Goal: Book appointment/travel/reservation

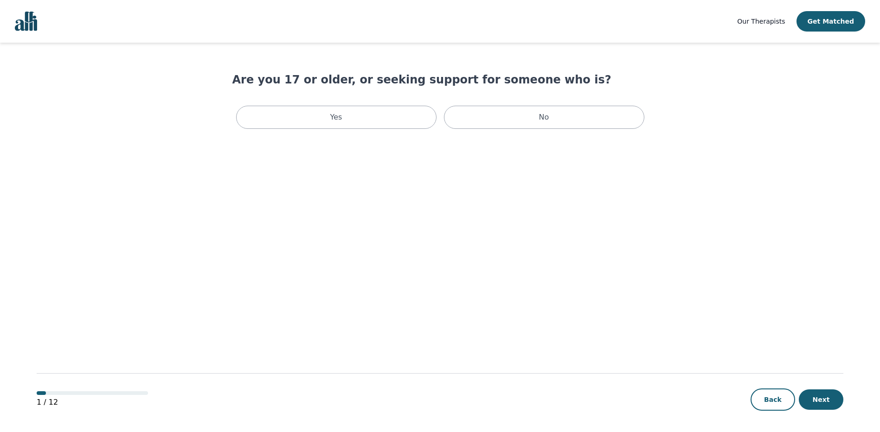
click at [35, 28] on img "Global" at bounding box center [26, 21] width 22 height 19
click at [378, 122] on div "Yes" at bounding box center [336, 117] width 200 height 23
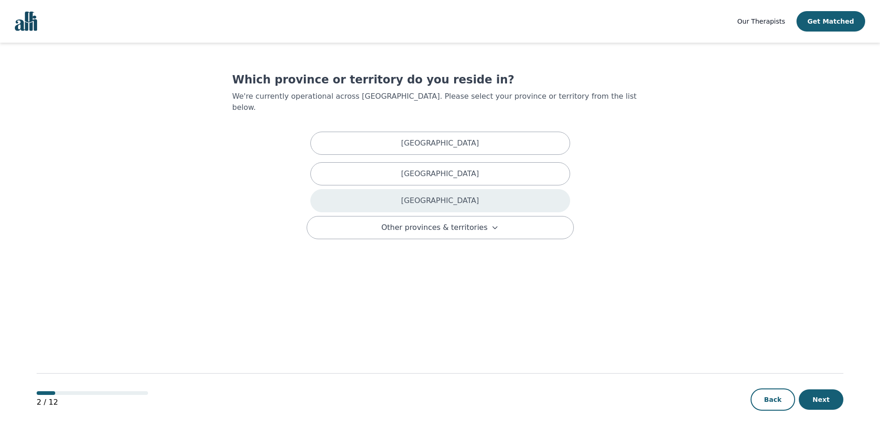
click at [474, 189] on div "Ontario" at bounding box center [440, 200] width 260 height 23
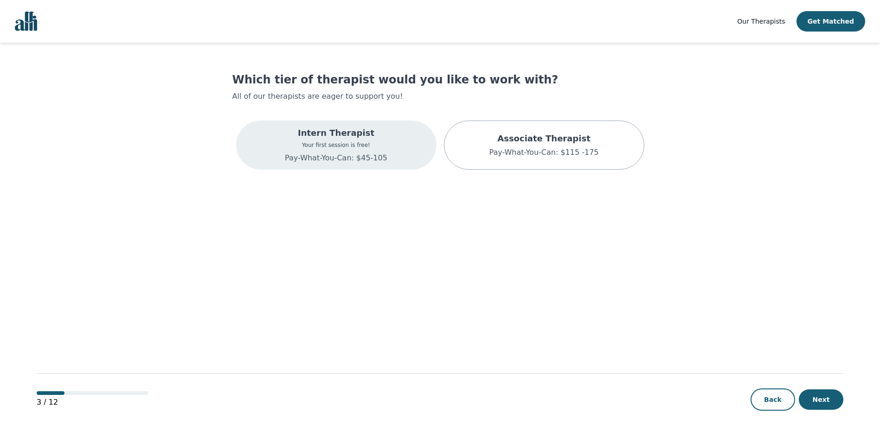
click at [410, 166] on div "Intern Therapist Your first session is free! Pay-What-You-Can: $45-105" at bounding box center [336, 145] width 200 height 49
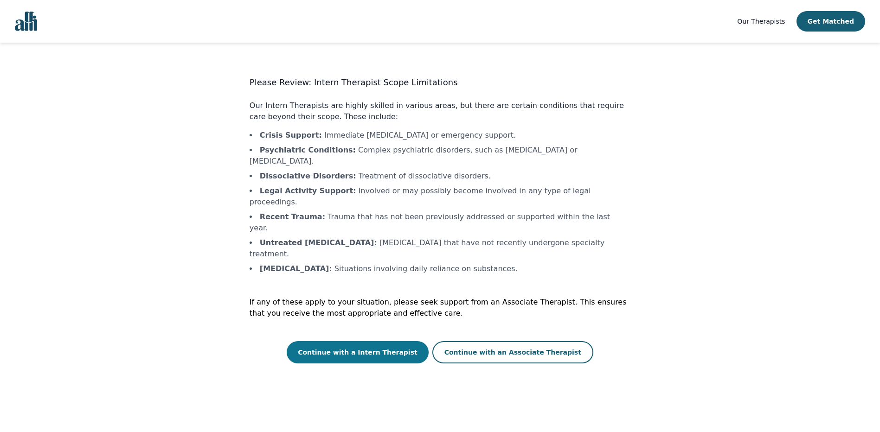
click at [394, 341] on button "Continue with a Intern Therapist" at bounding box center [358, 352] width 142 height 22
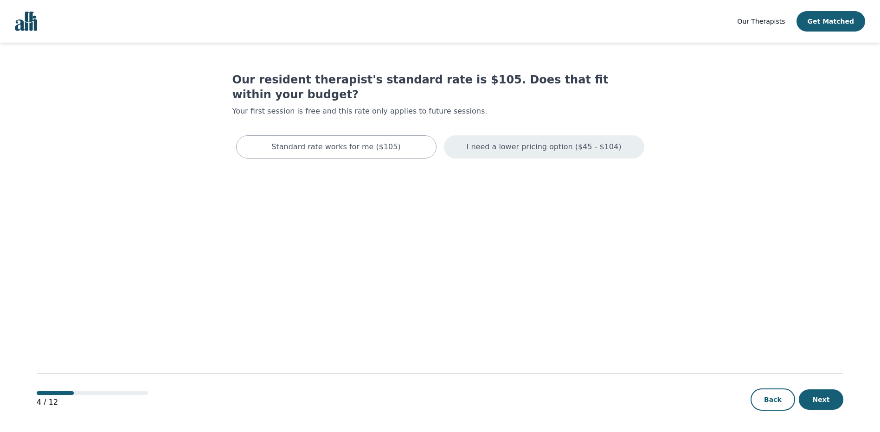
click at [496, 141] on p "I need a lower pricing option ($45 - $104)" at bounding box center [544, 146] width 155 height 11
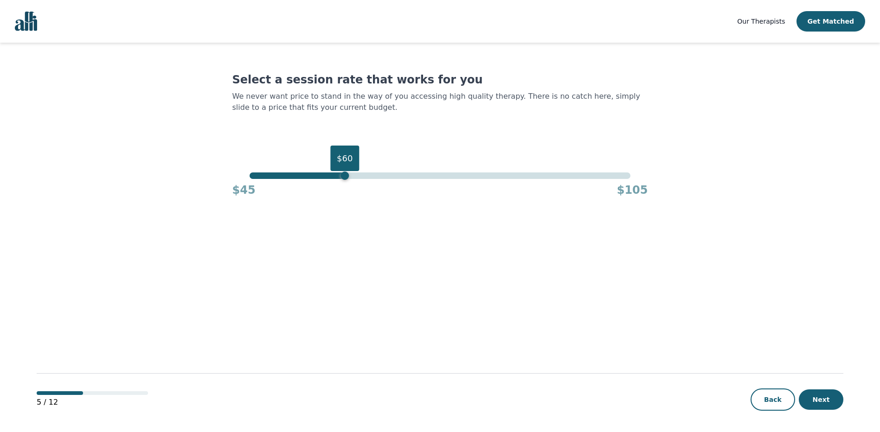
drag, startPoint x: 630, startPoint y: 177, endPoint x: 346, endPoint y: 174, distance: 284.3
click at [346, 174] on div "$60" at bounding box center [344, 176] width 8 height 8
click at [821, 396] on button "Next" at bounding box center [821, 400] width 45 height 20
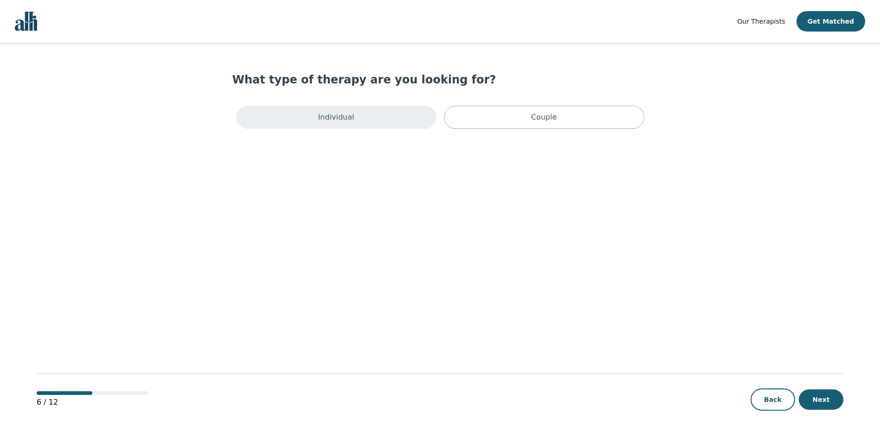
click at [341, 112] on p "Individual" at bounding box center [336, 117] width 36 height 11
